Goal: Task Accomplishment & Management: Manage account settings

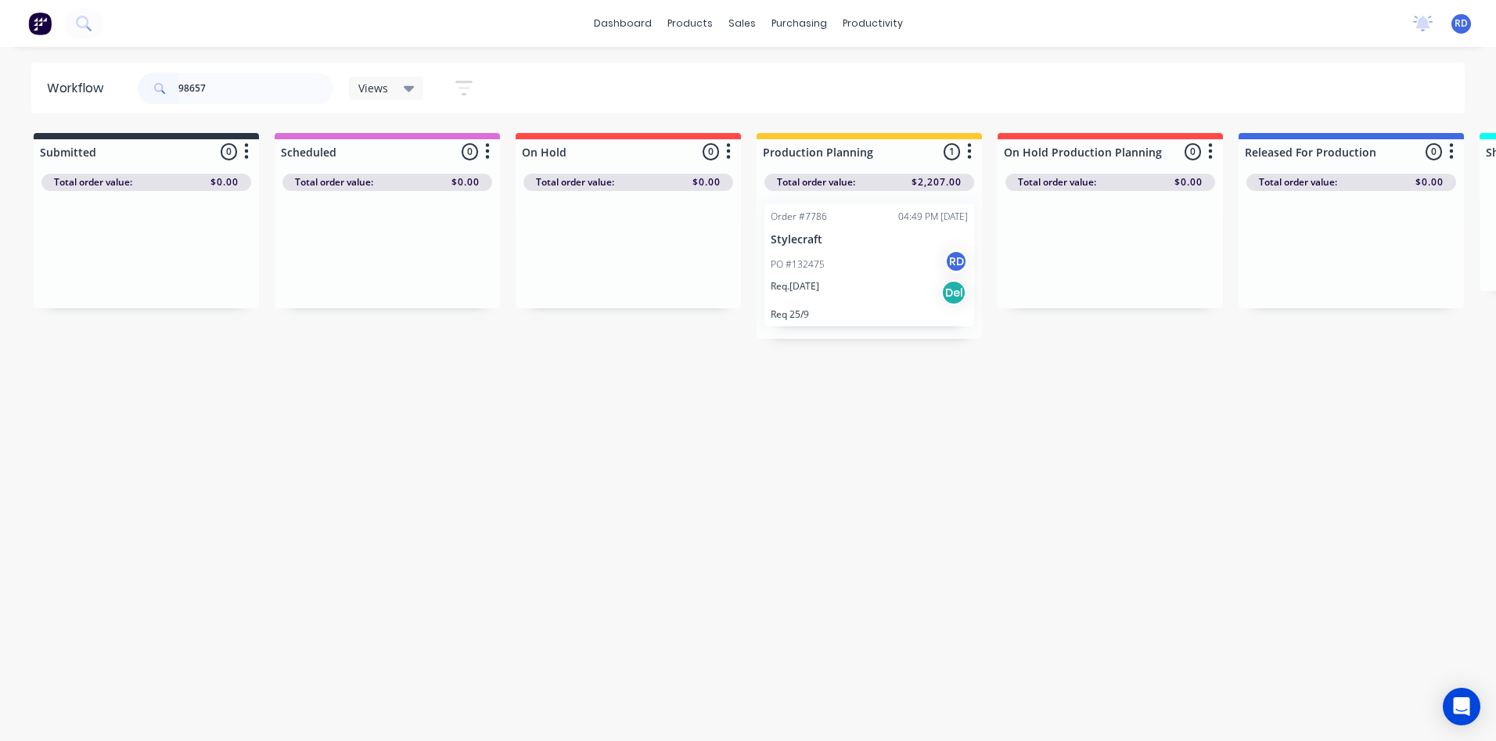
click at [816, 261] on p "PO #132475" at bounding box center [798, 264] width 54 height 14
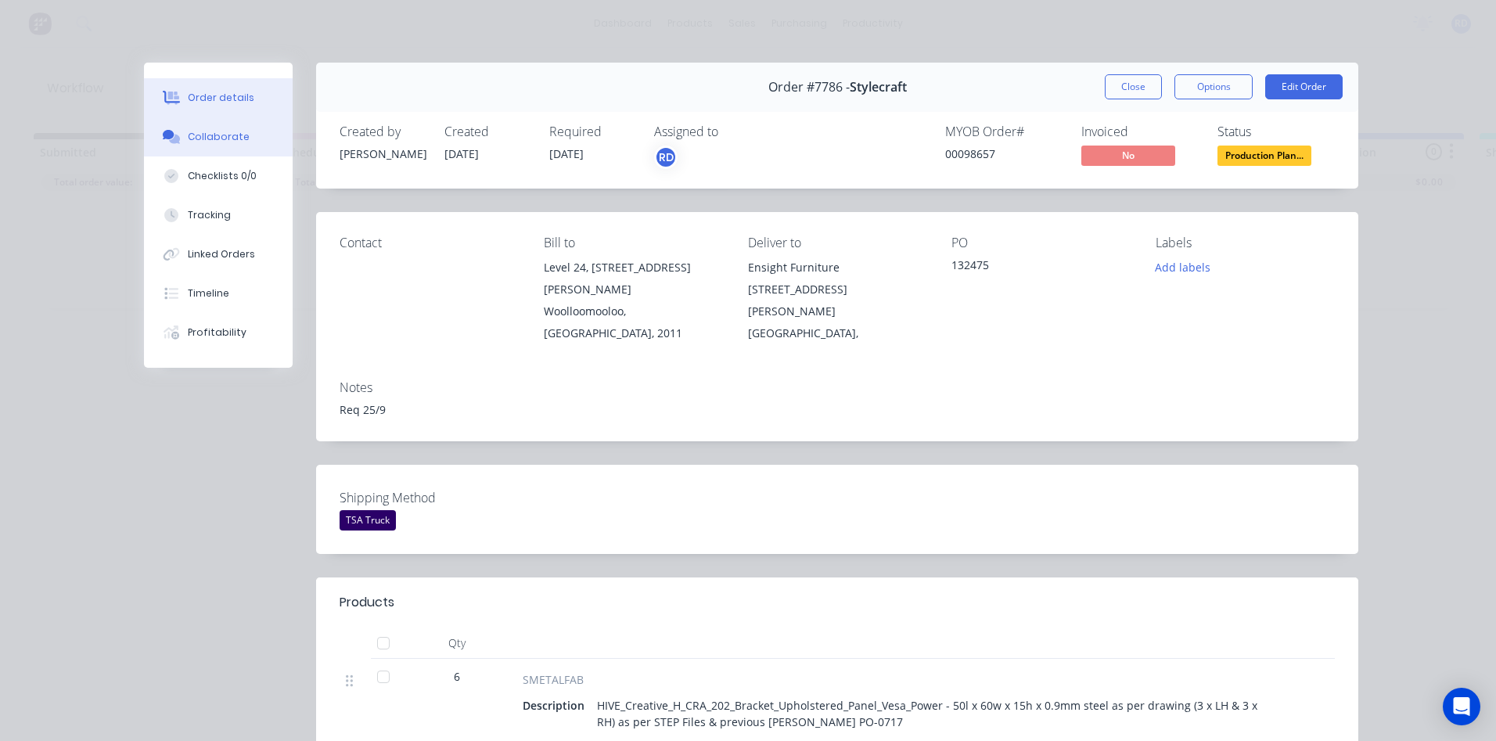
click at [227, 141] on div "Collaborate" at bounding box center [219, 137] width 62 height 14
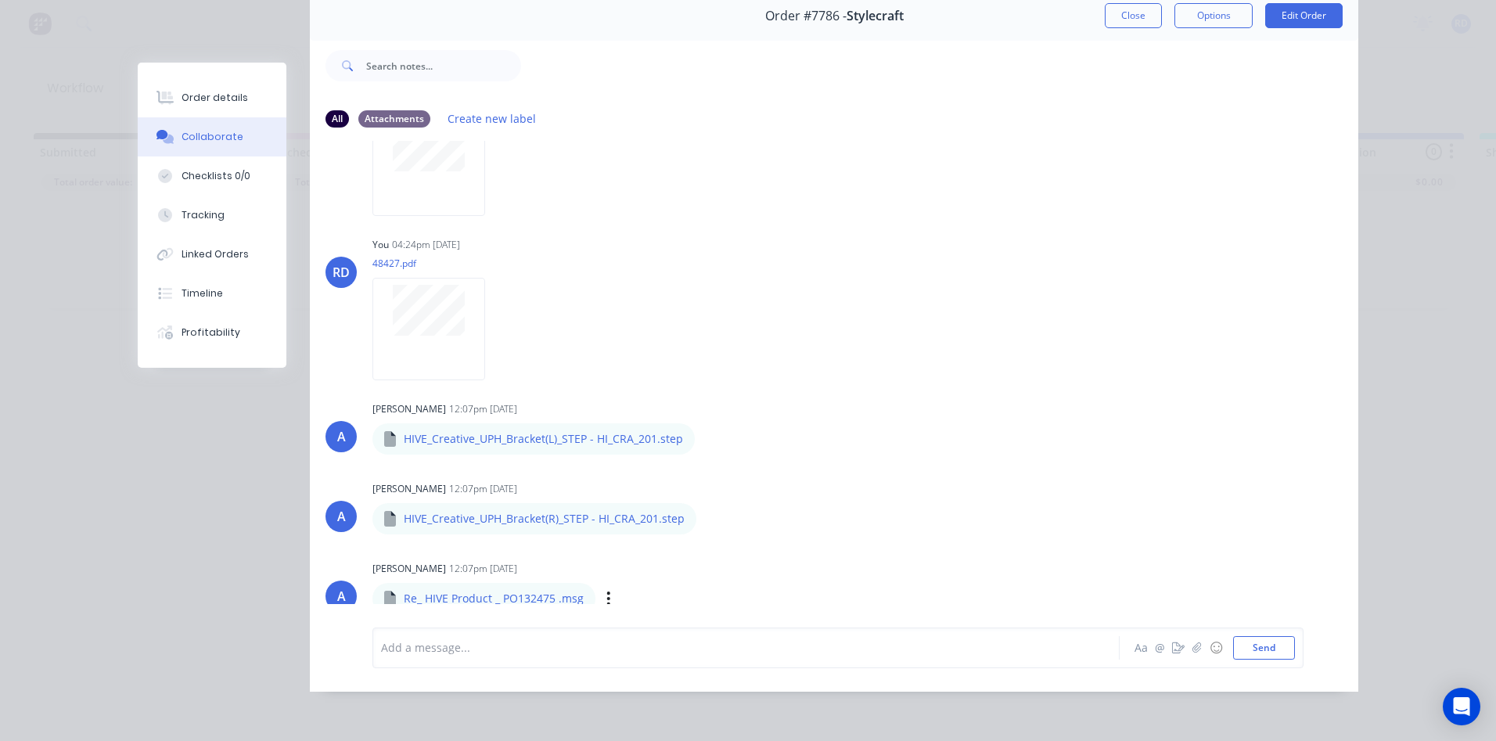
scroll to position [95, 0]
click at [607, 593] on icon "button" at bounding box center [608, 599] width 3 height 14
click at [653, 587] on button "Download" at bounding box center [712, 594] width 176 height 35
click at [1430, 61] on div "Order details Collaborate Checklists 0/0 Tracking Linked Orders Timeline Profit…" at bounding box center [748, 370] width 1496 height 741
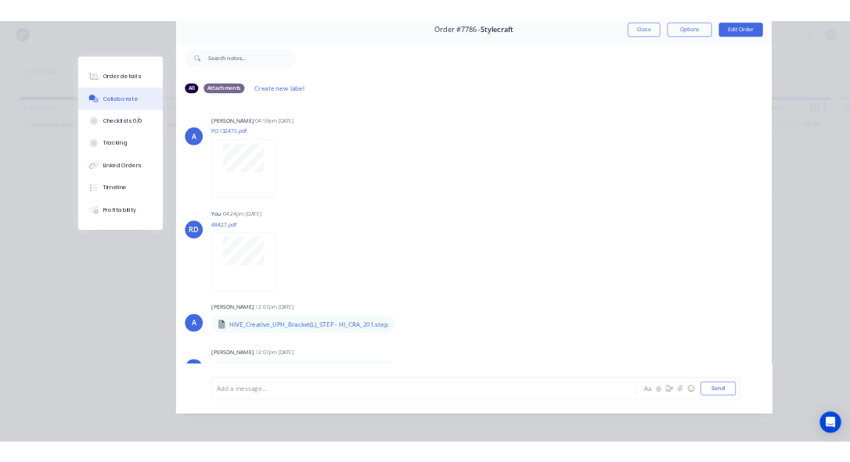
scroll to position [0, 0]
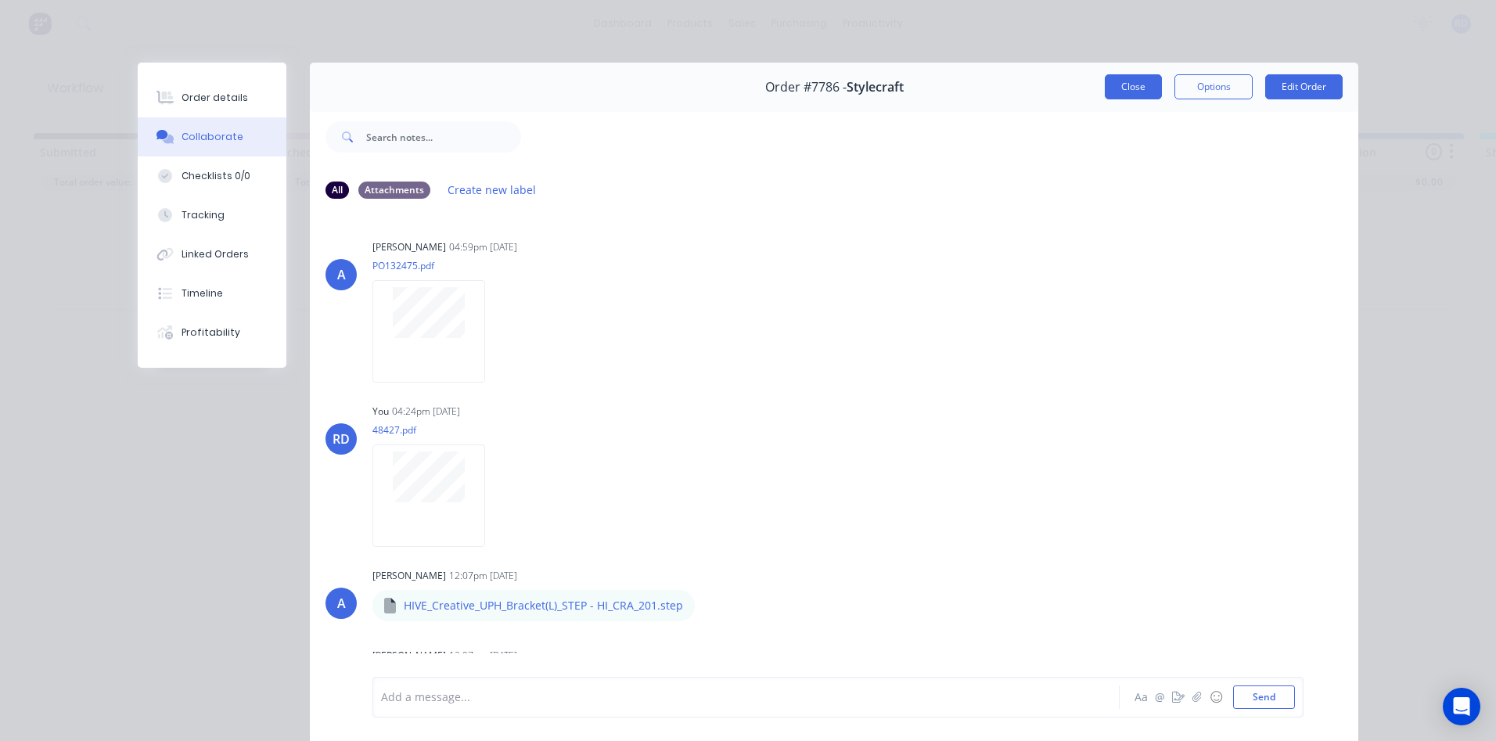
click at [1138, 91] on button "Close" at bounding box center [1133, 86] width 57 height 25
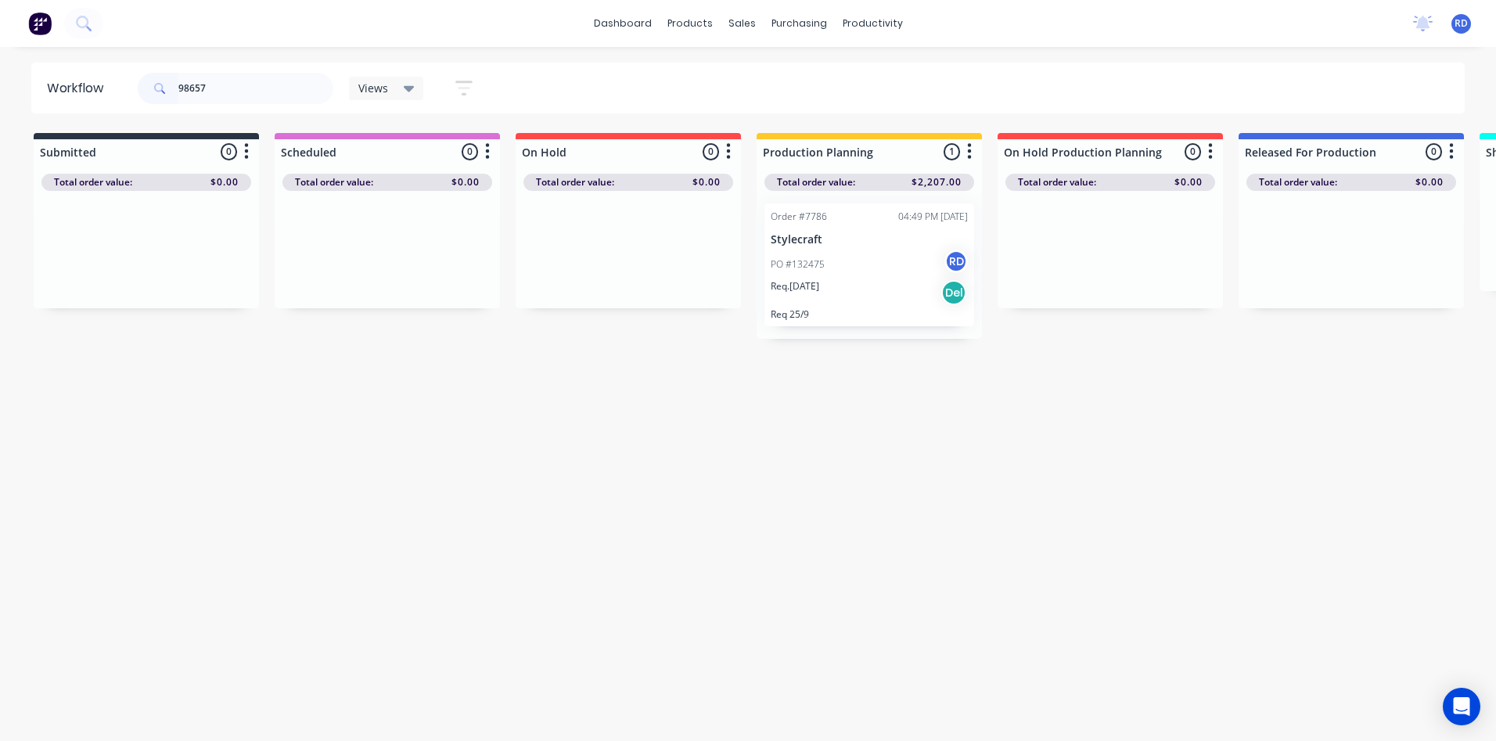
click at [727, 382] on div "Workflow 98657 Views Save new view None (Default) edit Delivery edit Production…" at bounding box center [748, 386] width 1496 height 647
drag, startPoint x: 214, startPoint y: 93, endPoint x: 59, endPoint y: 86, distance: 154.3
click at [63, 86] on header "Workflow 98657 Views Save new view None (Default) edit Delivery edit Production…" at bounding box center [748, 88] width 1434 height 51
type input "98836"
click at [1290, 272] on div "PO #[PERSON_NAME] RD" at bounding box center [1351, 265] width 197 height 30
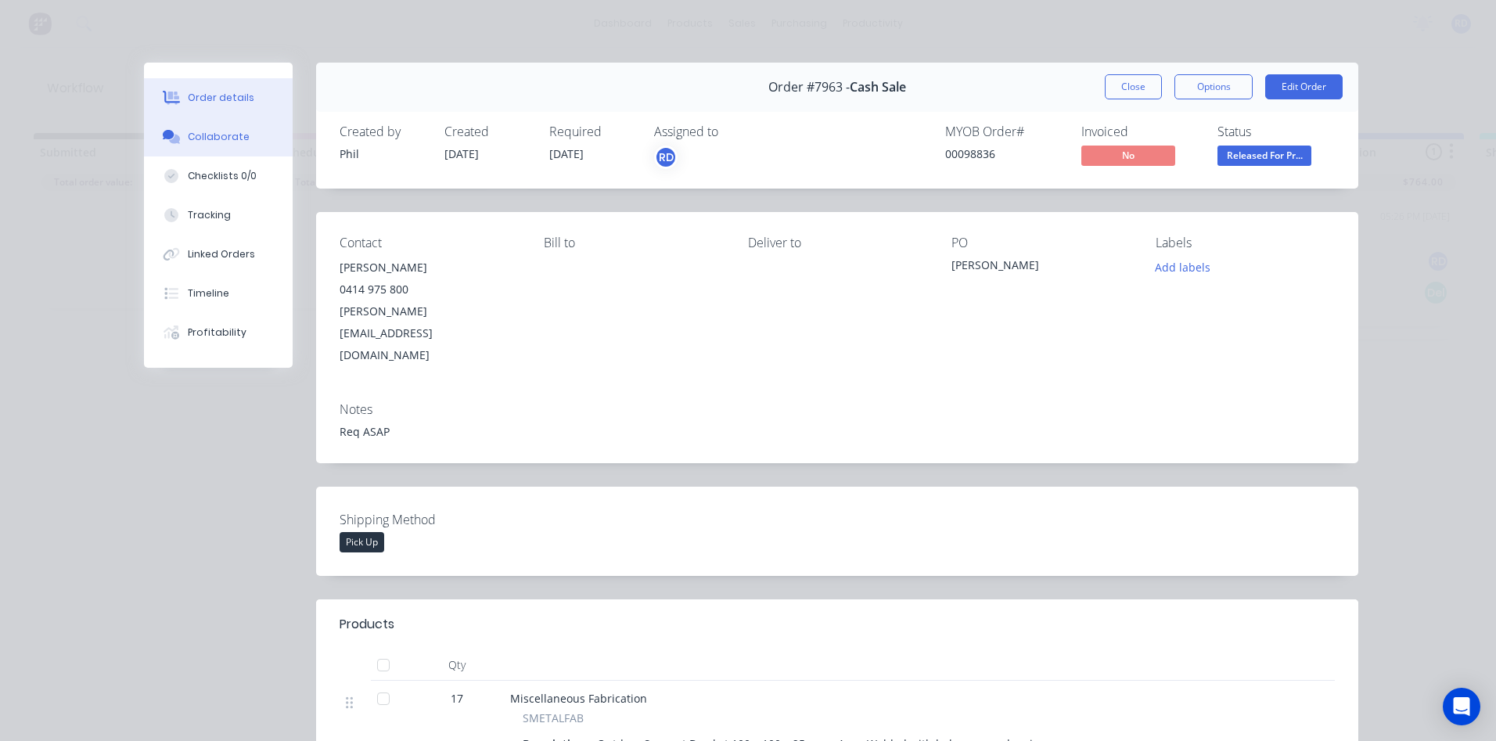
click at [217, 135] on div "Collaborate" at bounding box center [219, 137] width 62 height 14
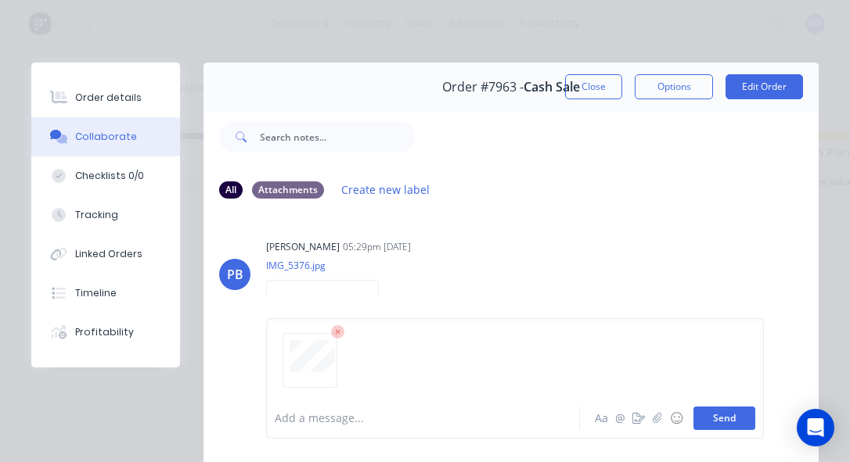
click at [724, 414] on button "Send" at bounding box center [724, 418] width 62 height 23
click at [586, 85] on button "Close" at bounding box center [593, 86] width 57 height 25
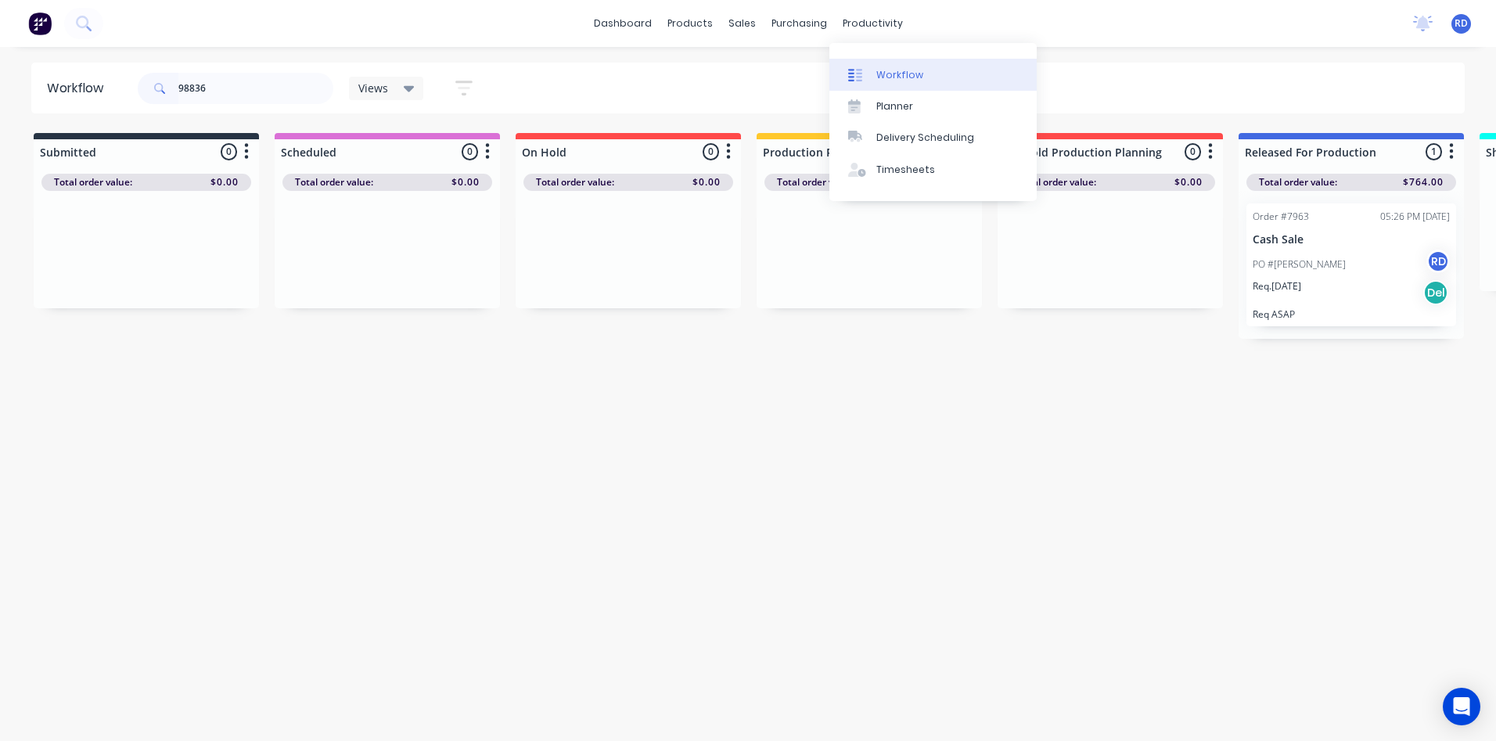
click at [894, 79] on div "Workflow" at bounding box center [899, 75] width 47 height 14
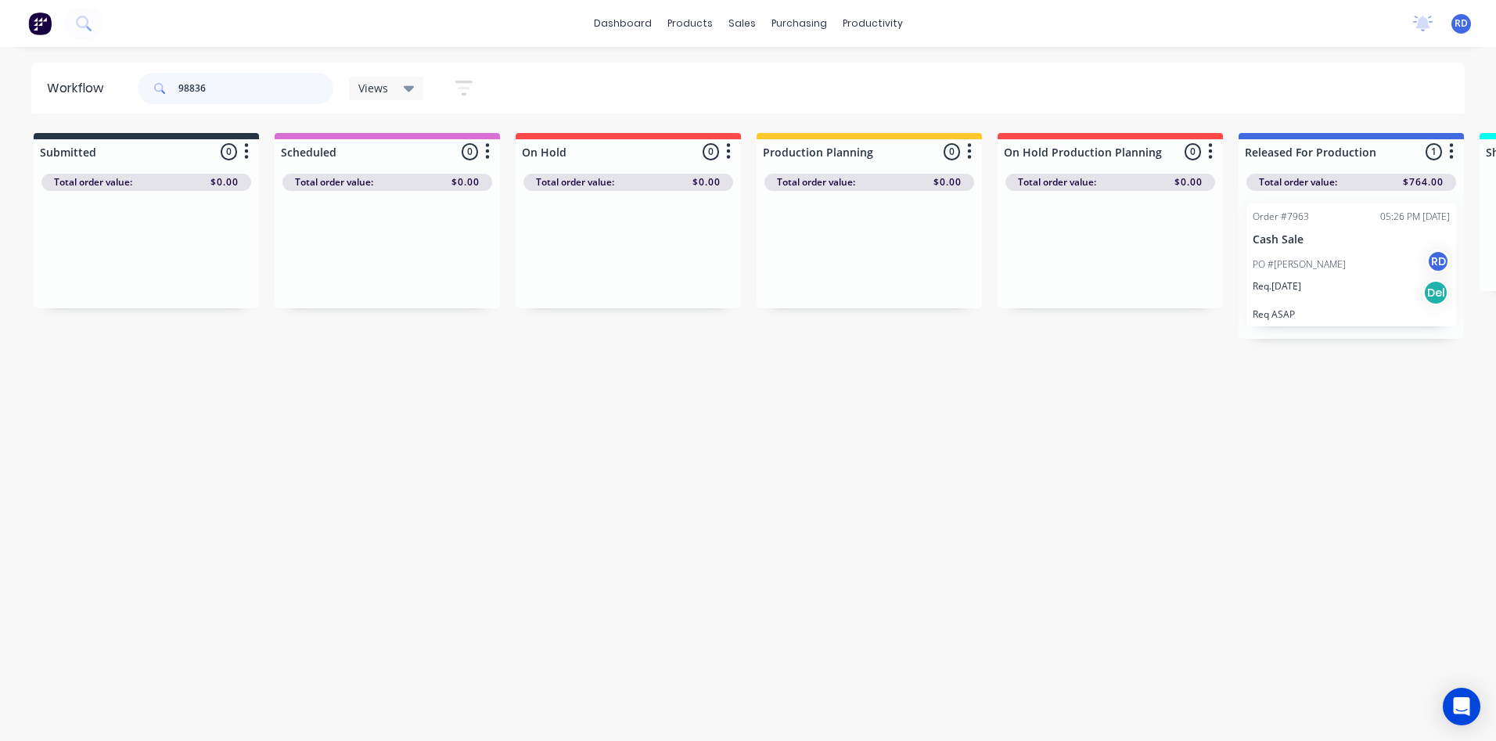
drag, startPoint x: 257, startPoint y: 90, endPoint x: 109, endPoint y: 100, distance: 149.0
click at [111, 100] on header "Workflow 98836 Views Save new view None (Default) edit Delivery edit Production…" at bounding box center [748, 88] width 1434 height 51
click at [854, 297] on div "Req. [DATE] Del" at bounding box center [869, 292] width 197 height 27
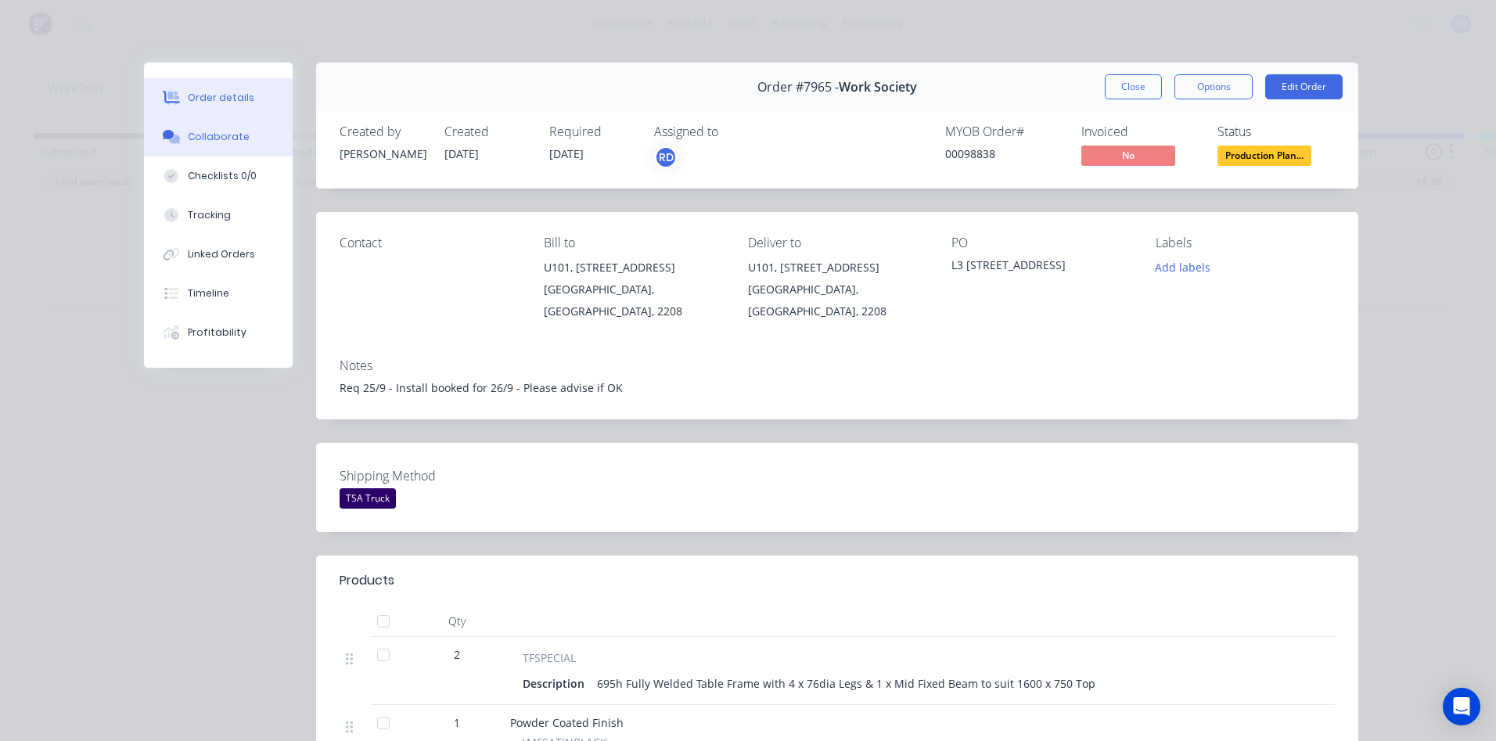
click at [171, 145] on button "Collaborate" at bounding box center [218, 136] width 149 height 39
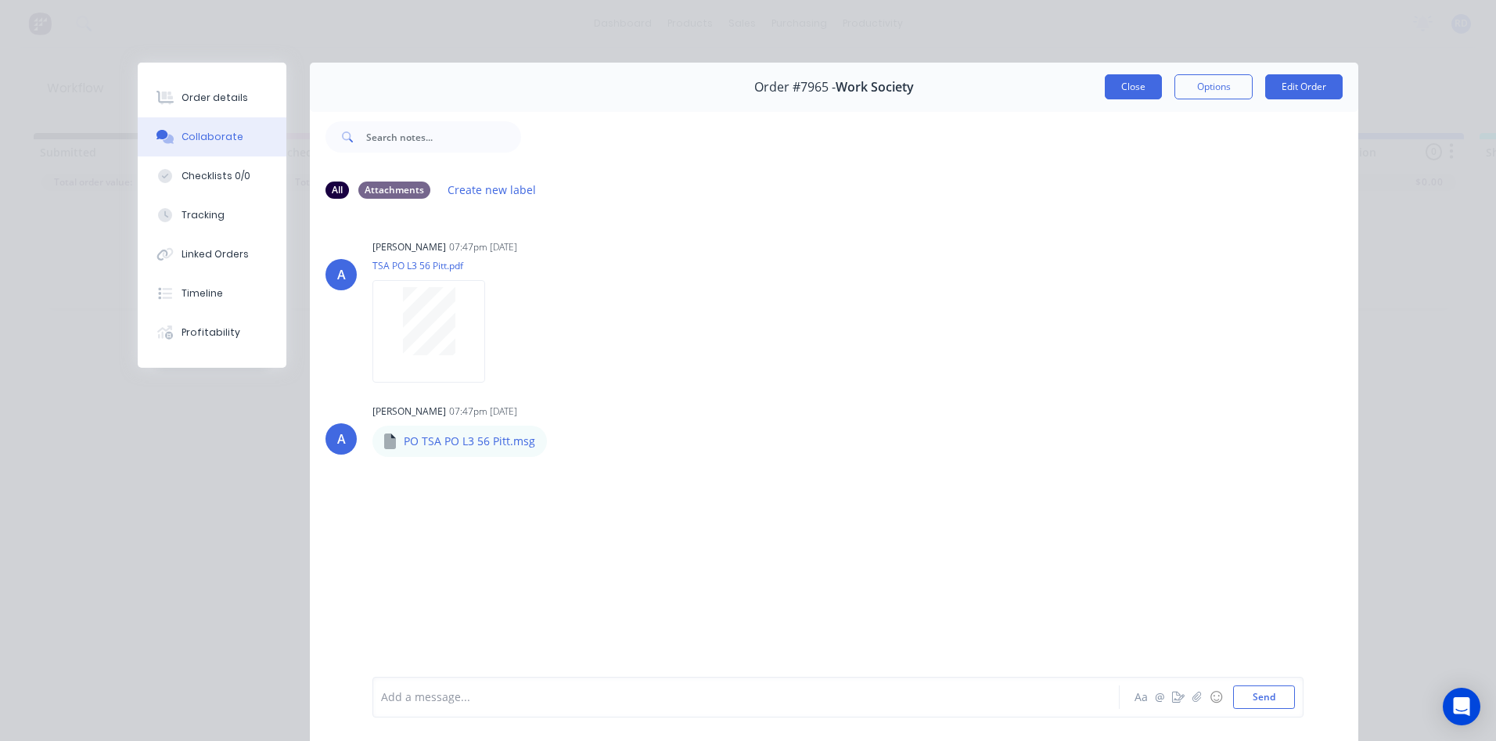
click at [1135, 80] on button "Close" at bounding box center [1133, 86] width 57 height 25
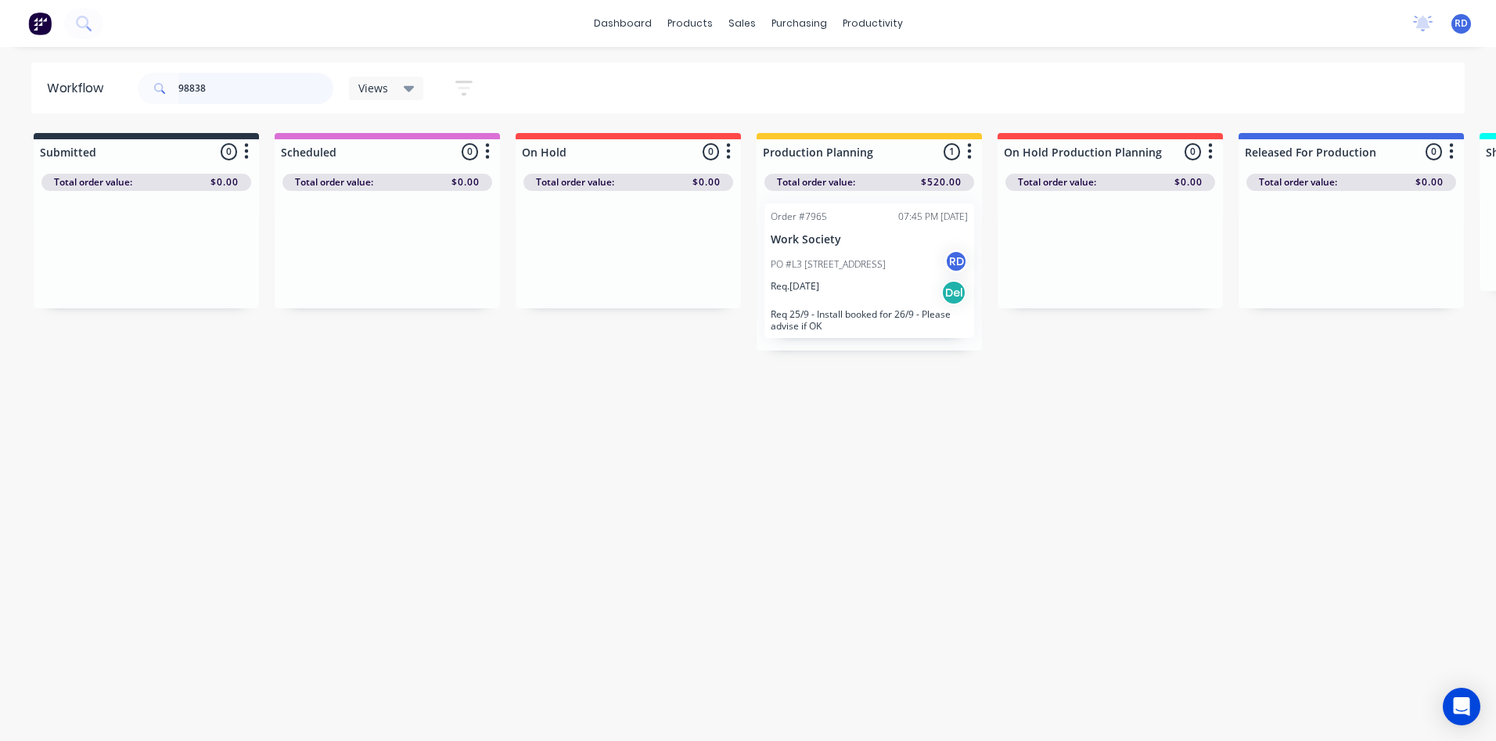
click at [160, 88] on div "98838" at bounding box center [236, 88] width 196 height 31
type input "98657"
click at [818, 272] on div "PO #132475 RD" at bounding box center [869, 265] width 197 height 30
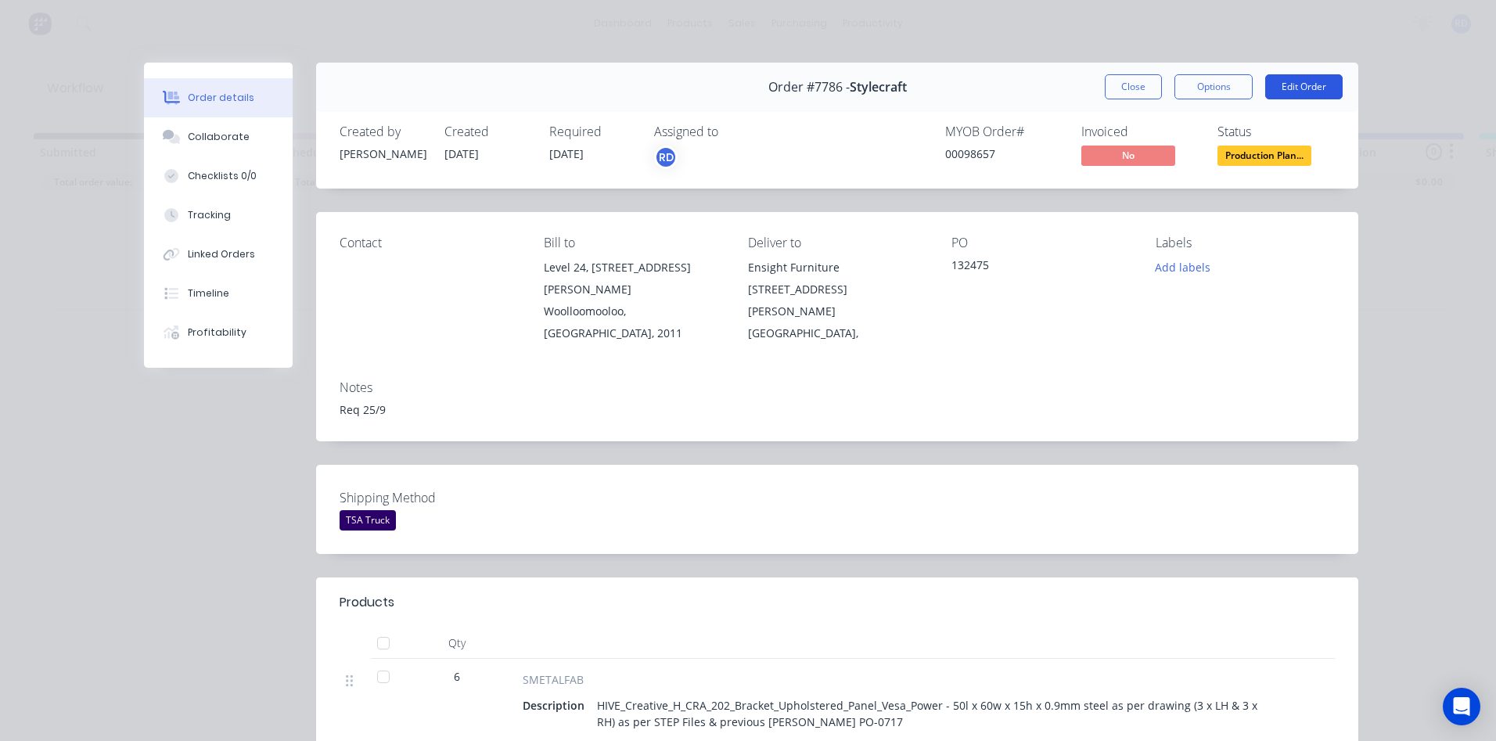
click at [1293, 85] on button "Edit Order" at bounding box center [1303, 86] width 77 height 25
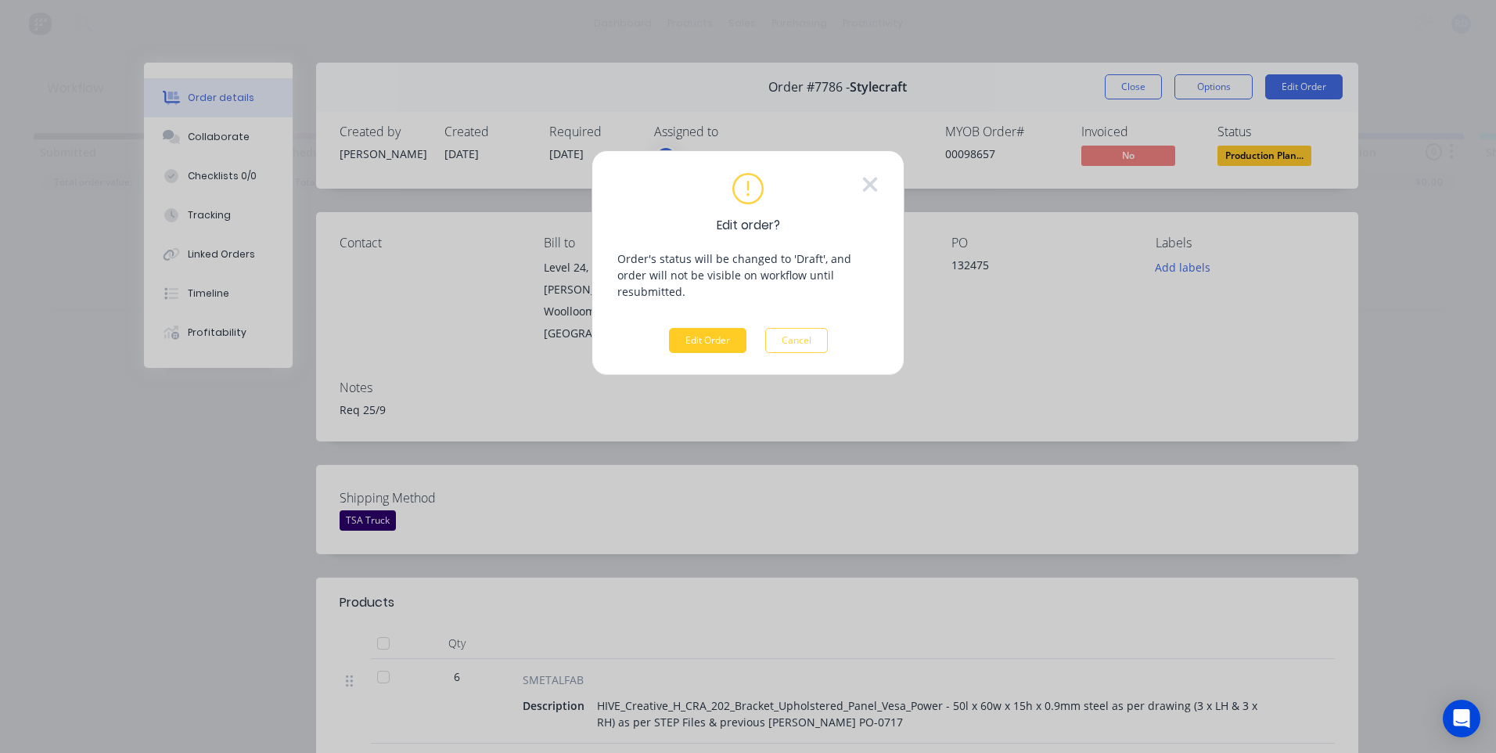
click at [699, 328] on button "Edit Order" at bounding box center [707, 340] width 77 height 25
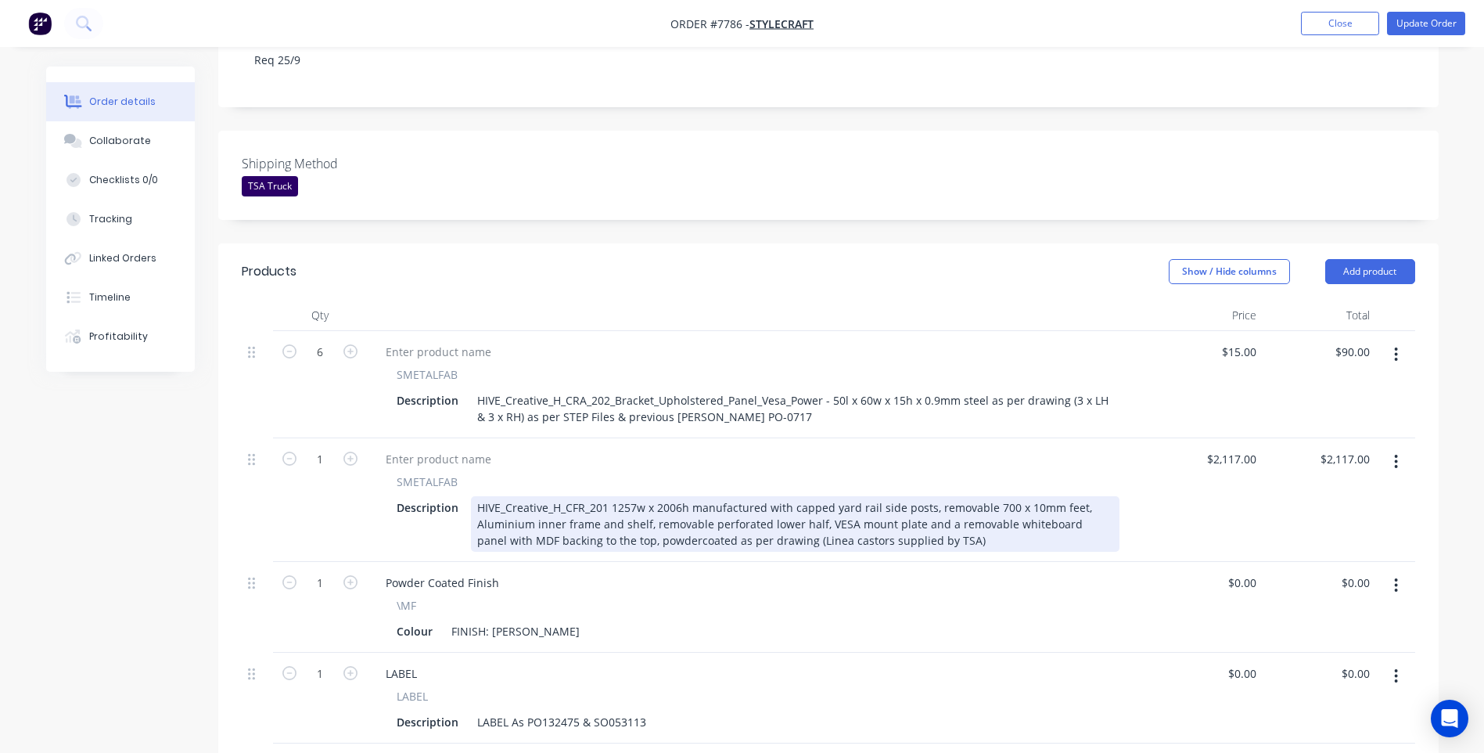
scroll to position [391, 0]
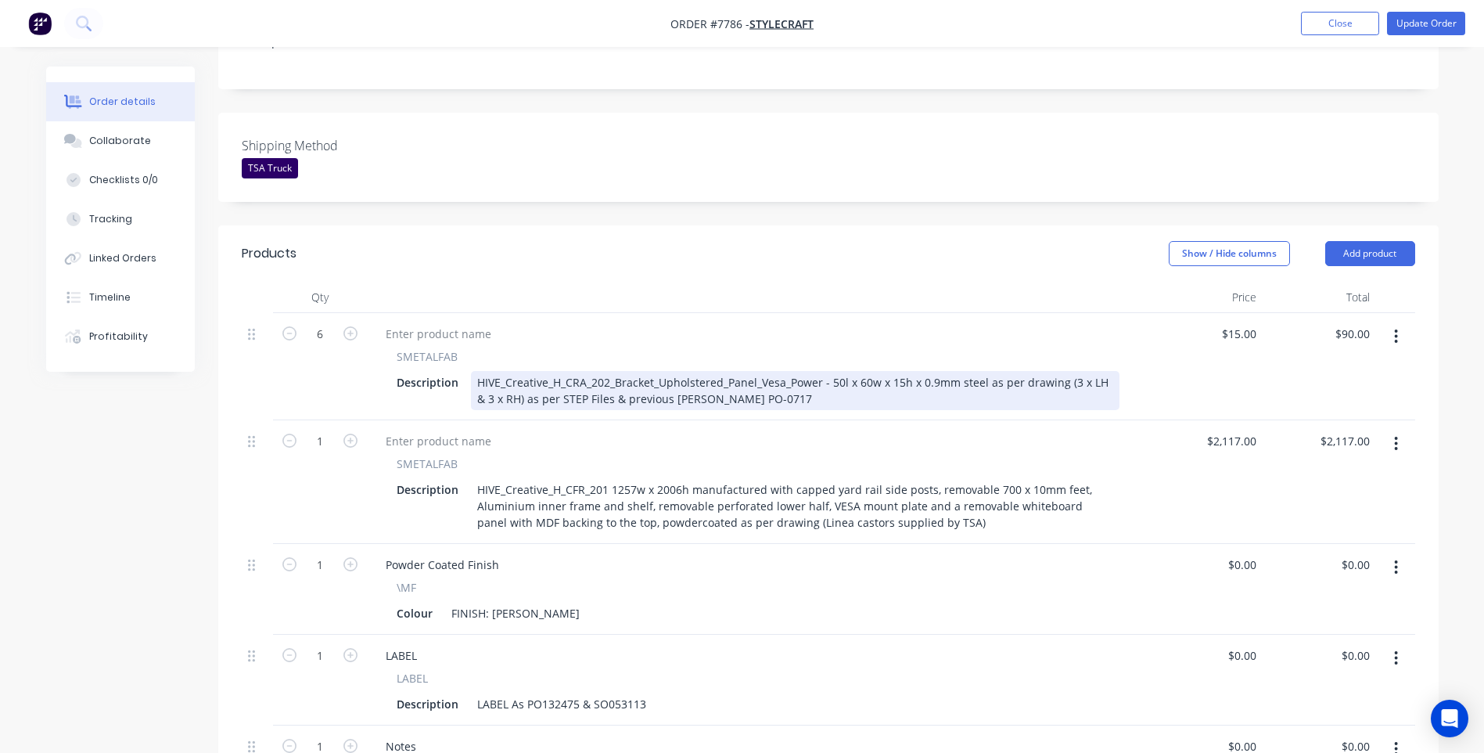
click at [503, 371] on div "HIVE_Creative_H_CRA_202_Bracket_Upholstered_Panel_Vesa_Power - 50l x 60w x 15h …" at bounding box center [795, 390] width 649 height 39
drag, startPoint x: 545, startPoint y: 318, endPoint x: 815, endPoint y: 319, distance: 269.9
click at [815, 371] on div "HIVE Creative_H_CRA_202_Bracket_Upholstered_Panel_Vesa_Power - 50l x 60w x 15h …" at bounding box center [795, 390] width 649 height 39
click at [661, 371] on div "HIVE Creative UPH Bracket 80w x 60w x 15h x 0.9mm steel as per drawing (3 x LH …" at bounding box center [795, 390] width 649 height 39
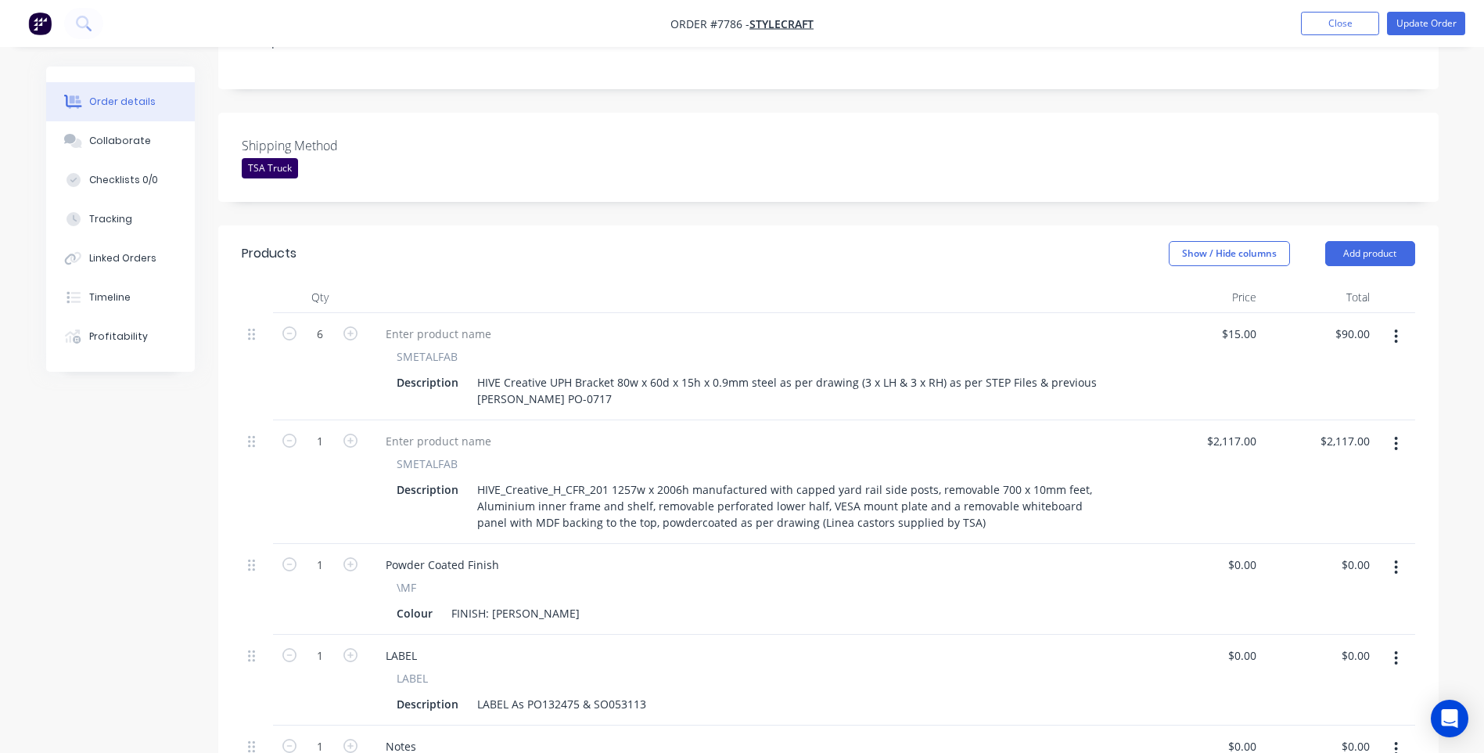
click at [1124, 455] on div "SMETALFAB Description HIVE_Creative_H_CFR_201 1257w x 2006h manufactured with c…" at bounding box center [758, 494] width 770 height 78
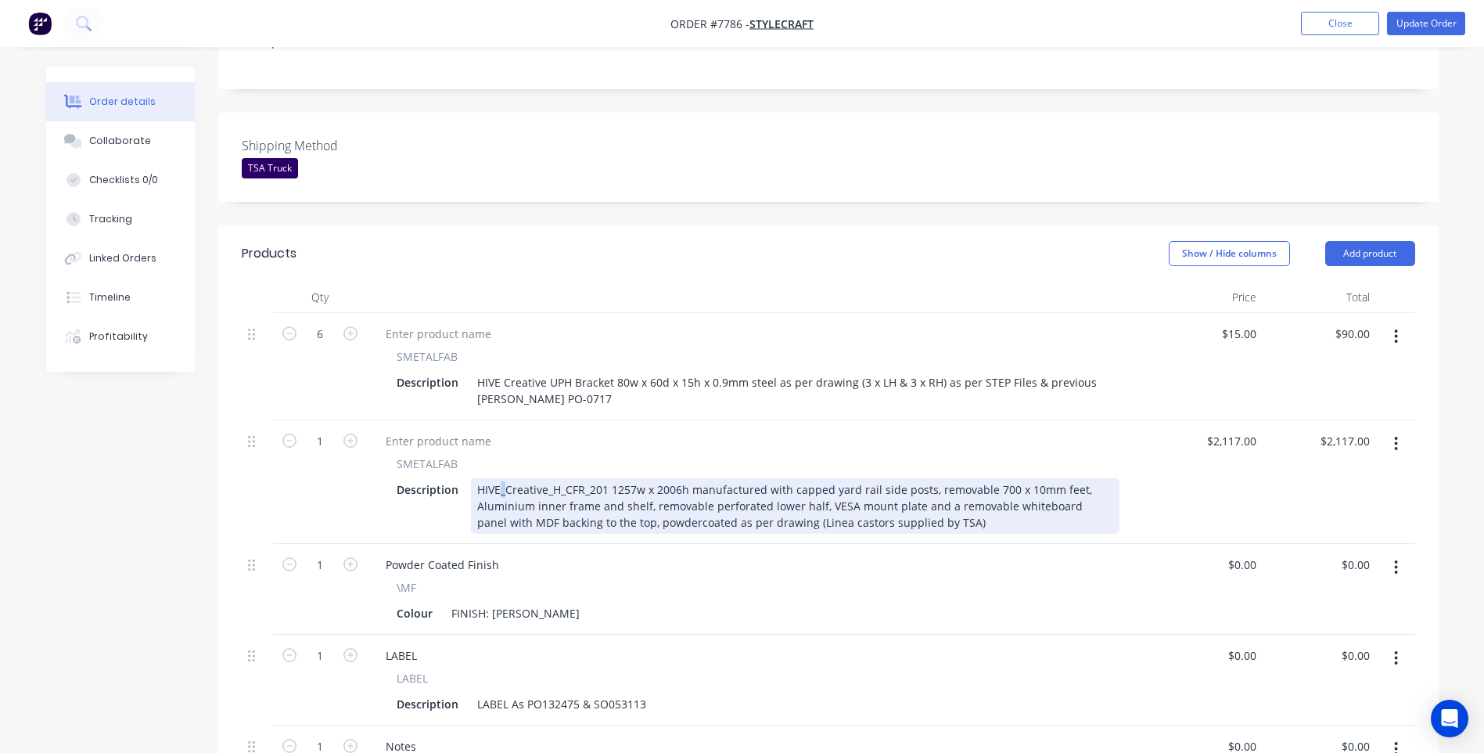
click at [505, 478] on div "HIVE_Creative_H_CFR_201 1257w x 2006h manufactured with capped yard rail side p…" at bounding box center [795, 506] width 649 height 56
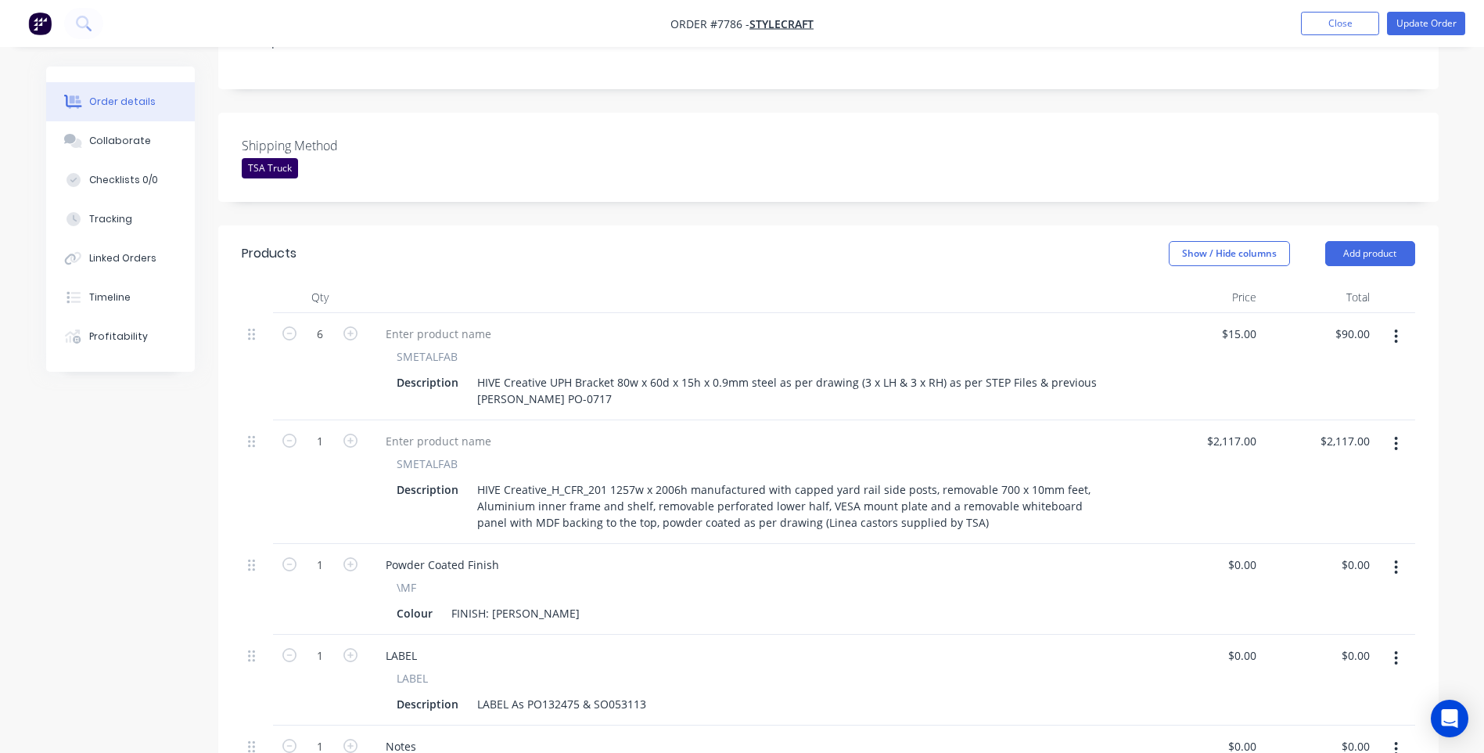
click at [779, 553] on div "Powder Coated Finish" at bounding box center [758, 564] width 770 height 23
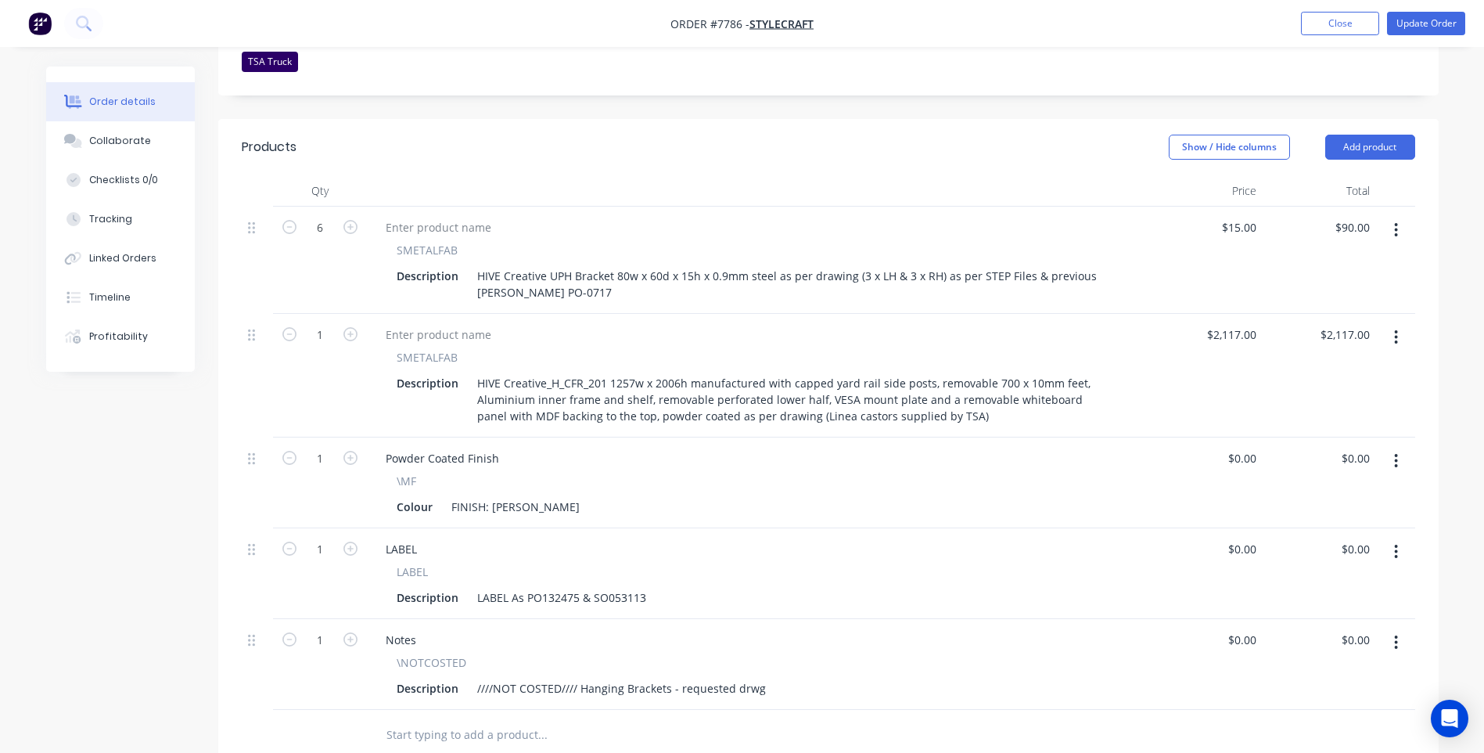
scroll to position [469, 0]
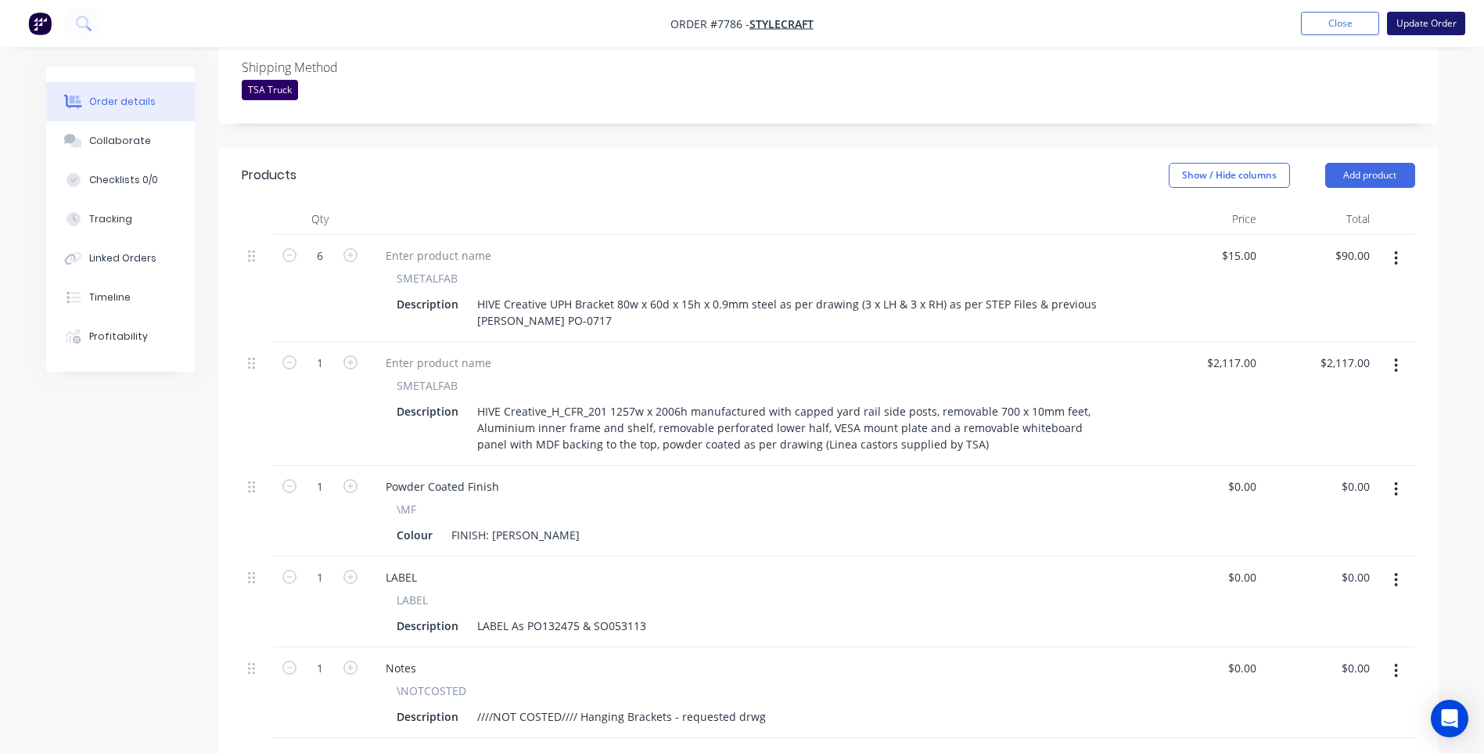
click at [1430, 25] on button "Update Order" at bounding box center [1426, 23] width 78 height 23
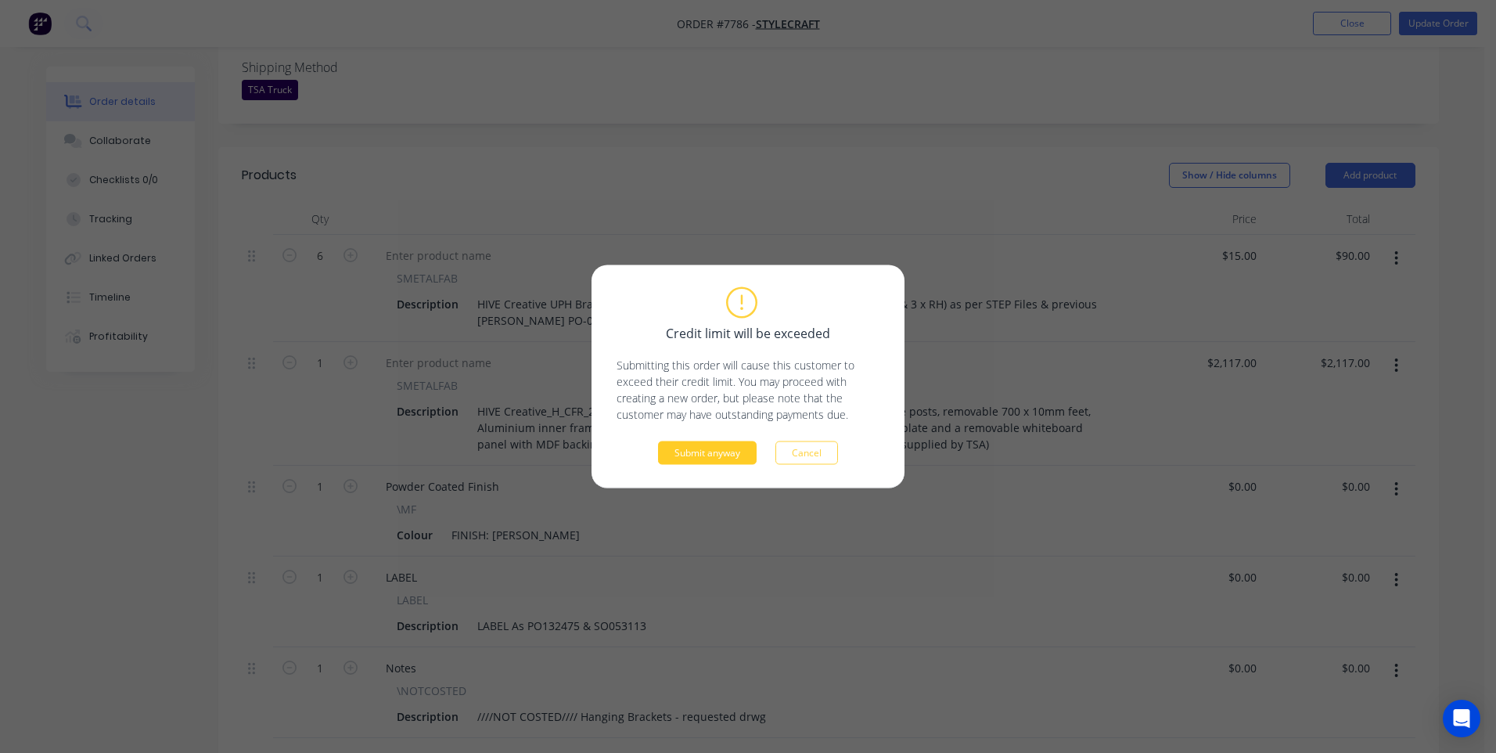
click at [684, 451] on button "Submit anyway" at bounding box center [707, 452] width 99 height 23
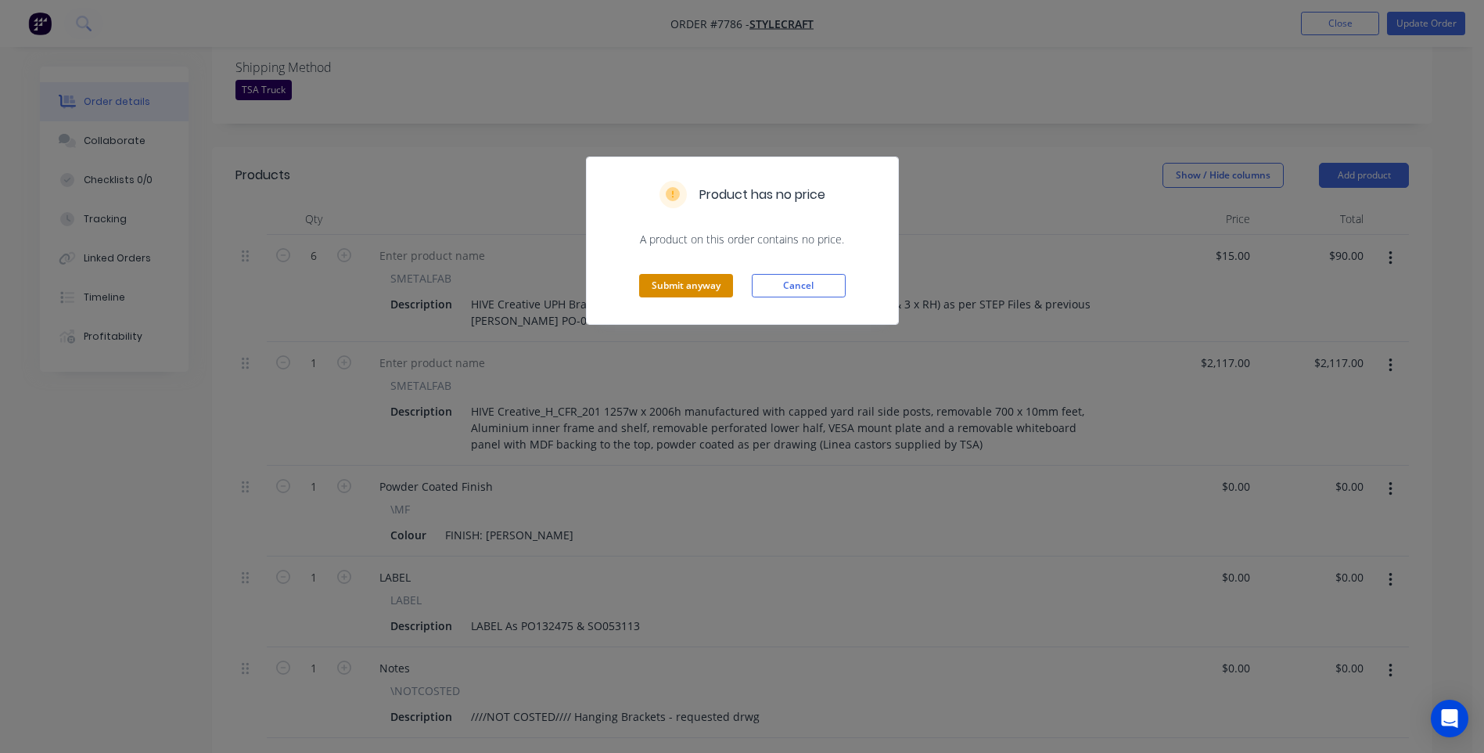
click at [692, 282] on button "Submit anyway" at bounding box center [686, 285] width 94 height 23
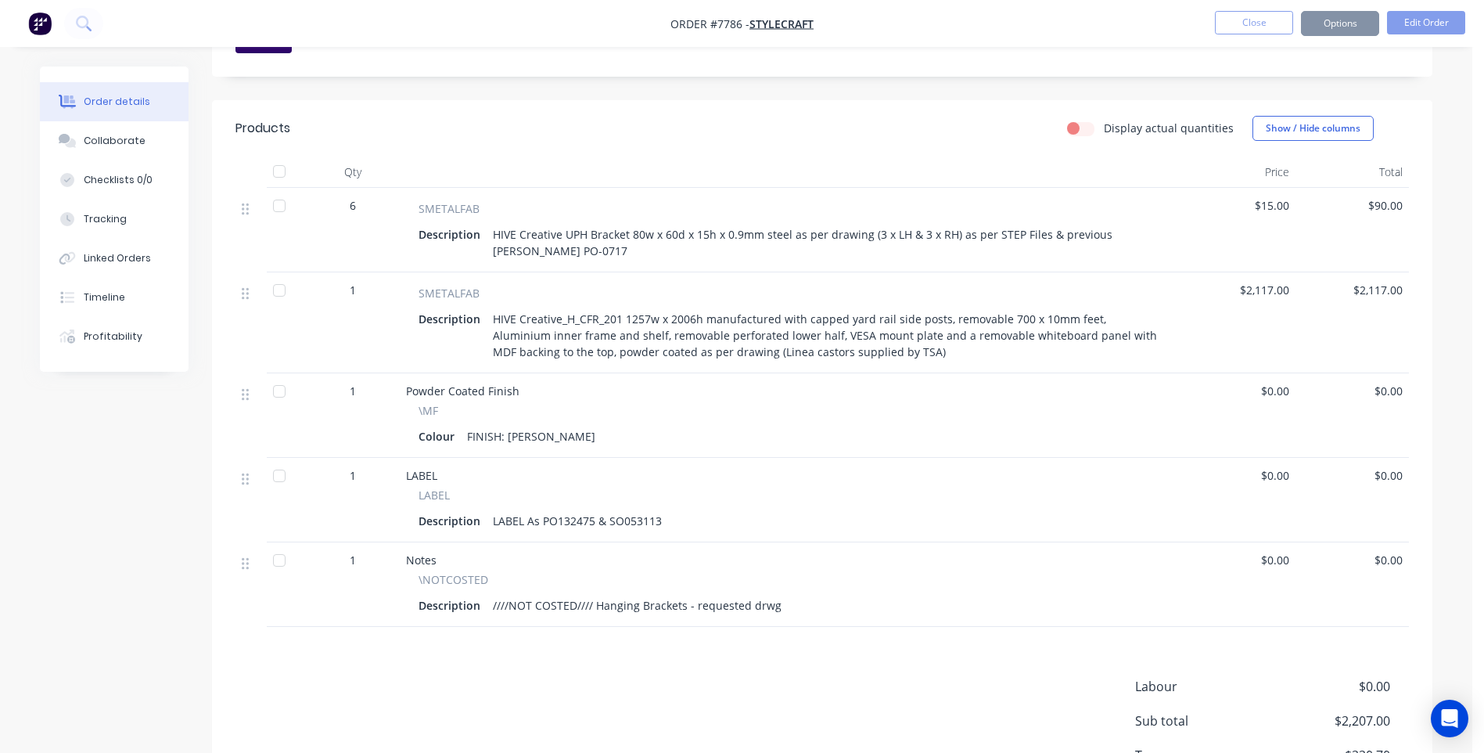
scroll to position [451, 0]
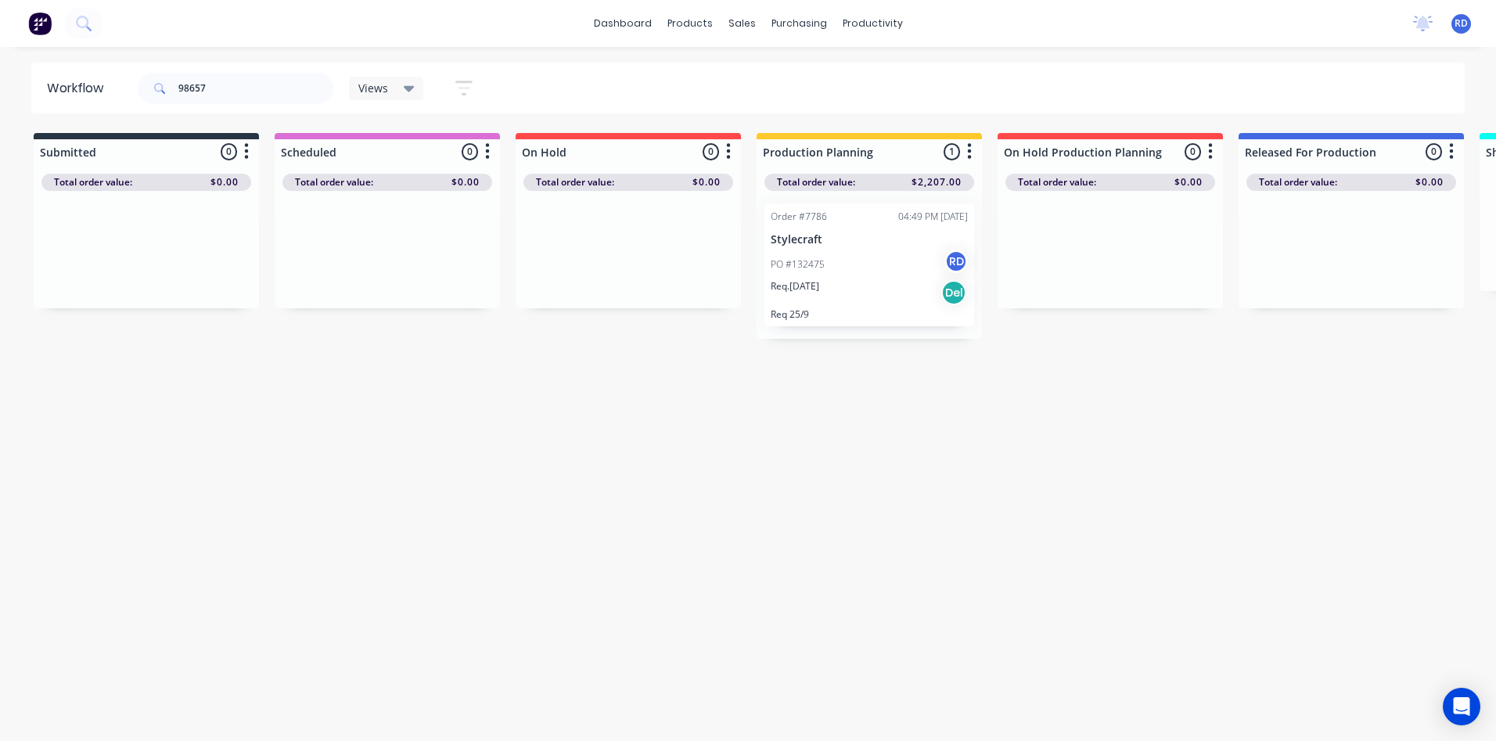
drag, startPoint x: 898, startPoint y: 434, endPoint x: 888, endPoint y: 435, distance: 10.2
click at [899, 434] on div "Workflow 98657 Views Save new view None (Default) edit Delivery edit Production…" at bounding box center [742, 386] width 1484 height 647
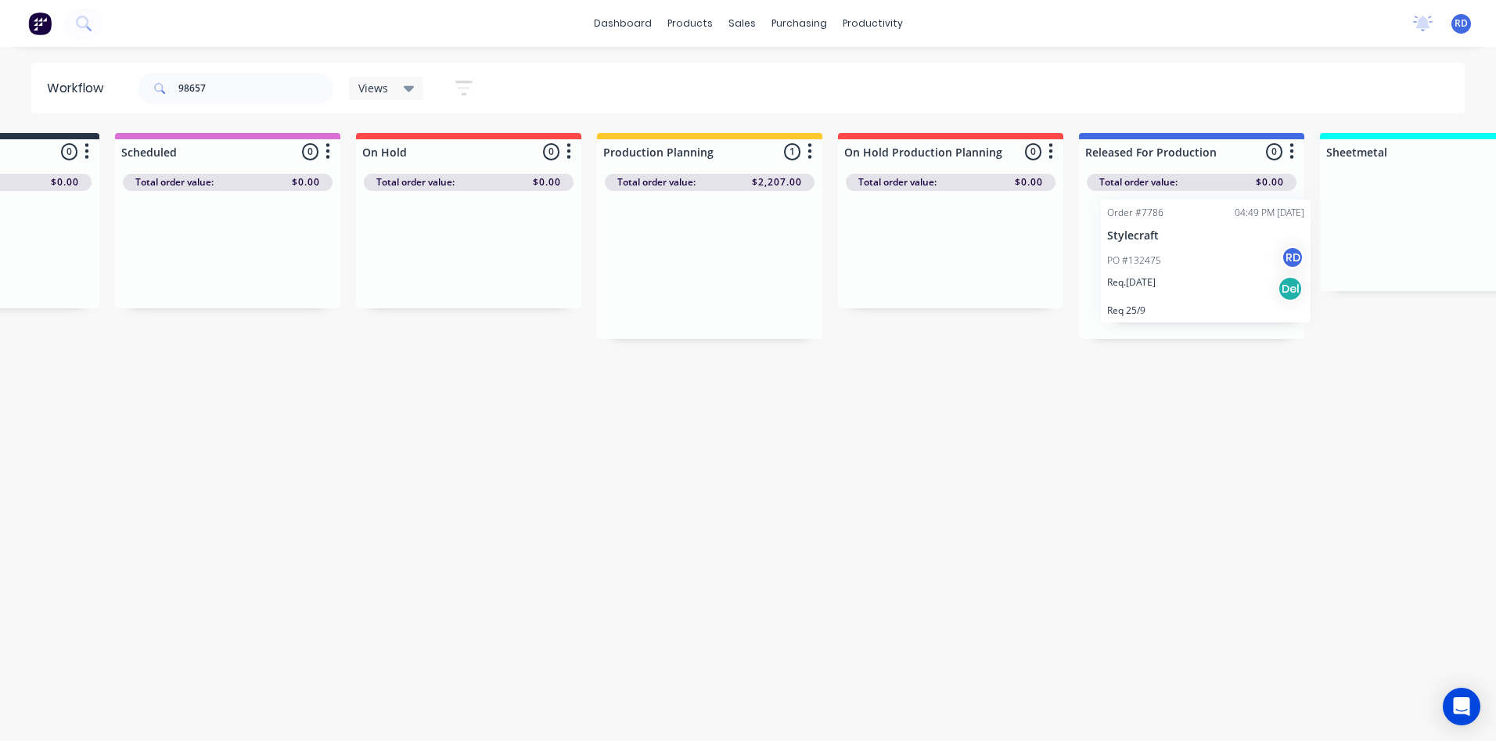
scroll to position [0, 176]
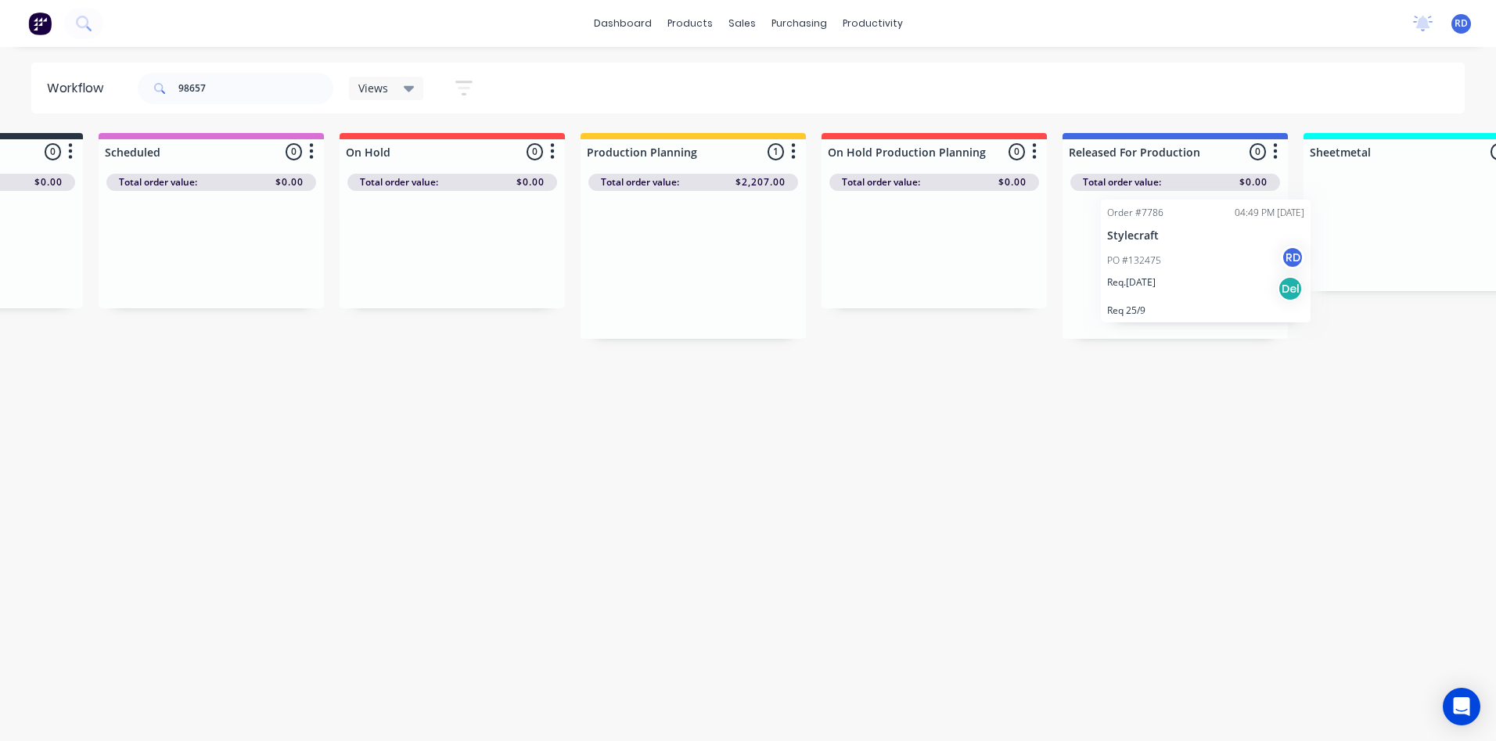
drag, startPoint x: 818, startPoint y: 254, endPoint x: 1144, endPoint y: 267, distance: 326.5
click at [1159, 249] on div "Submitted 0 Sort By Created date Required date Order number Customer name Most …" at bounding box center [1343, 236] width 3063 height 206
drag, startPoint x: 1087, startPoint y: 487, endPoint x: 922, endPoint y: 580, distance: 188.5
click at [1080, 490] on div "Workflow 98657 Views Save new view None (Default) edit Delivery edit Production…" at bounding box center [566, 386] width 1484 height 647
click at [1164, 260] on div "PO #132475 RD" at bounding box center [1175, 265] width 197 height 30
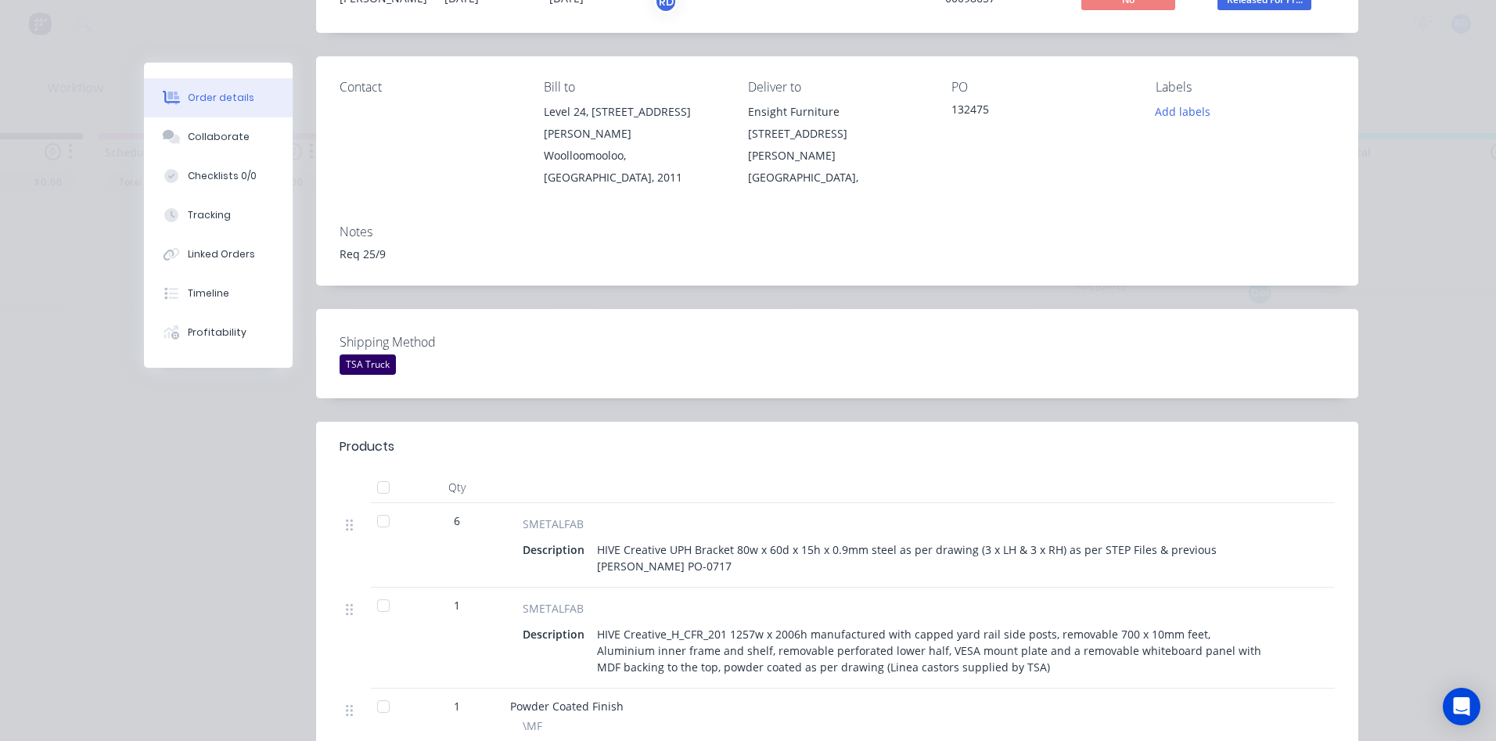
scroll to position [156, 0]
click at [243, 143] on button "Collaborate" at bounding box center [218, 136] width 149 height 39
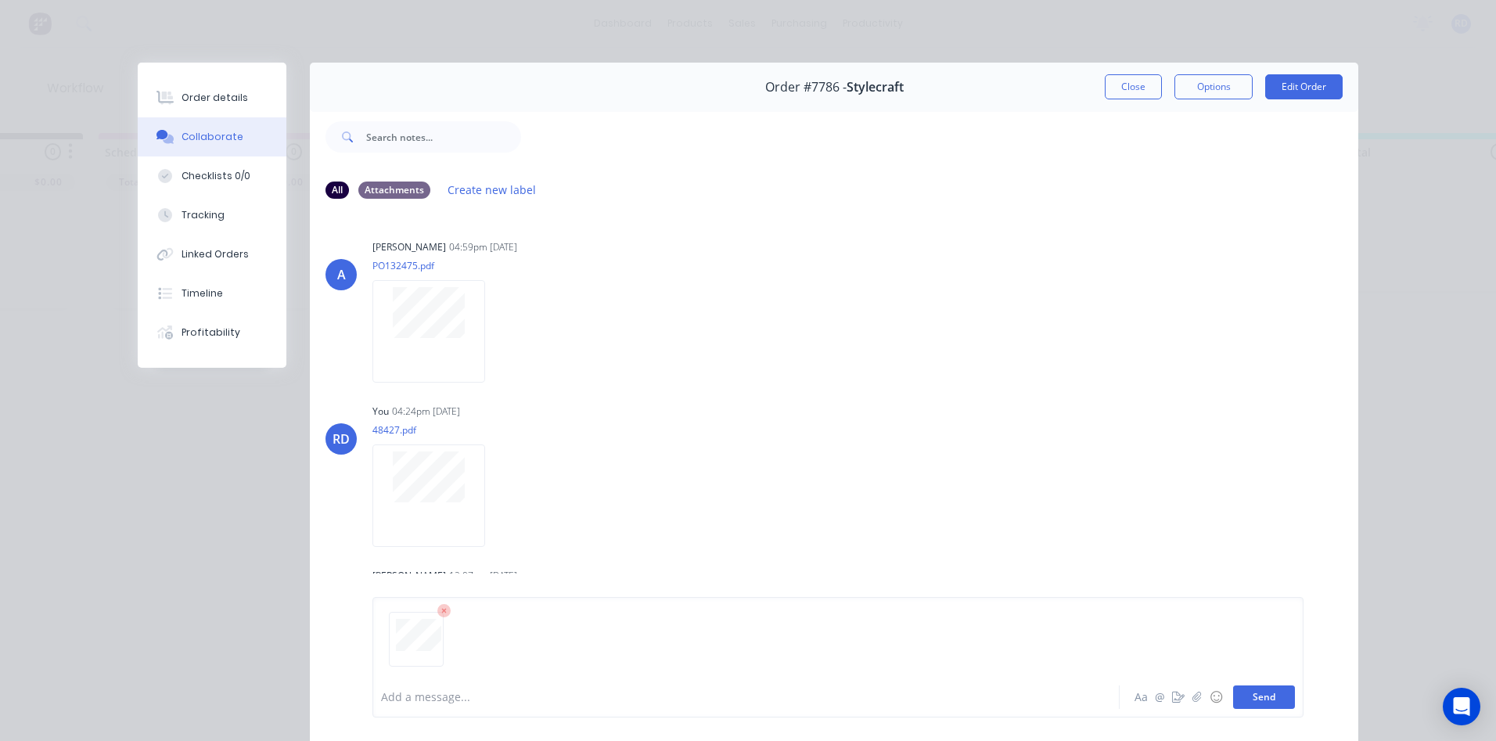
click at [1262, 692] on button "Send" at bounding box center [1264, 696] width 62 height 23
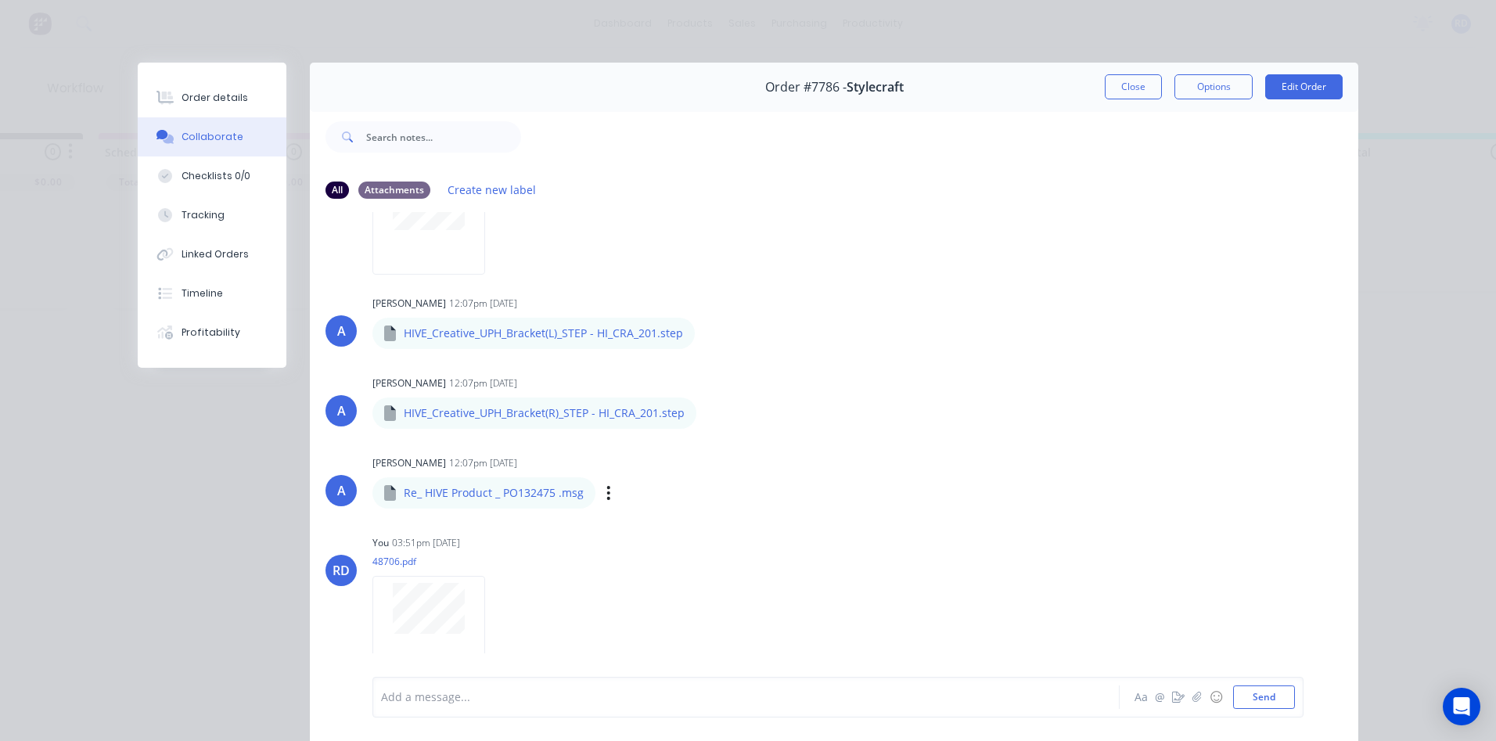
scroll to position [271, 0]
click at [1127, 90] on button "Close" at bounding box center [1133, 86] width 57 height 25
